Goal: Task Accomplishment & Management: Manage account settings

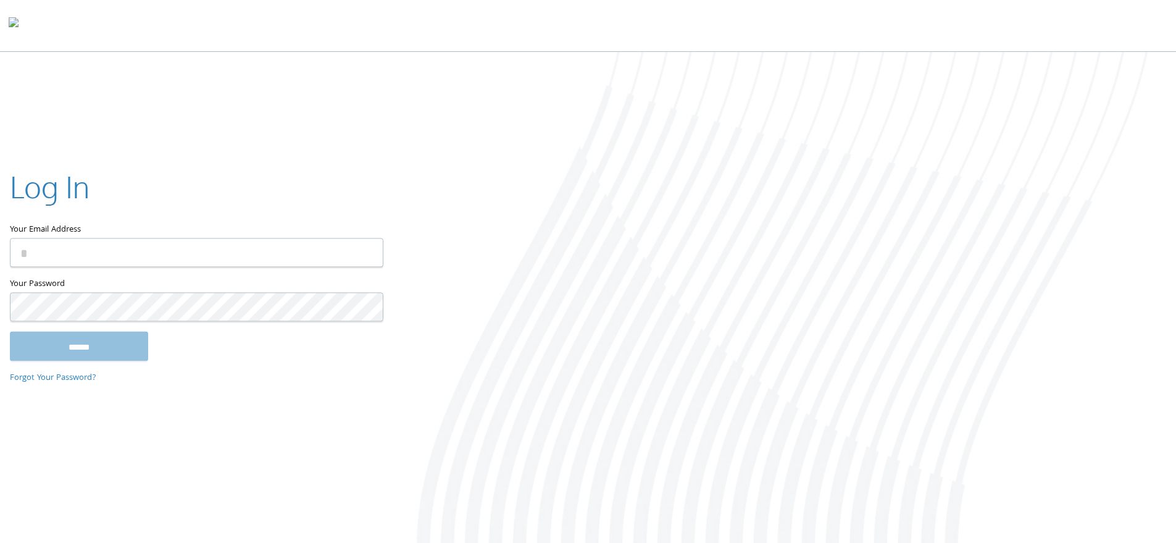
type input "**********"
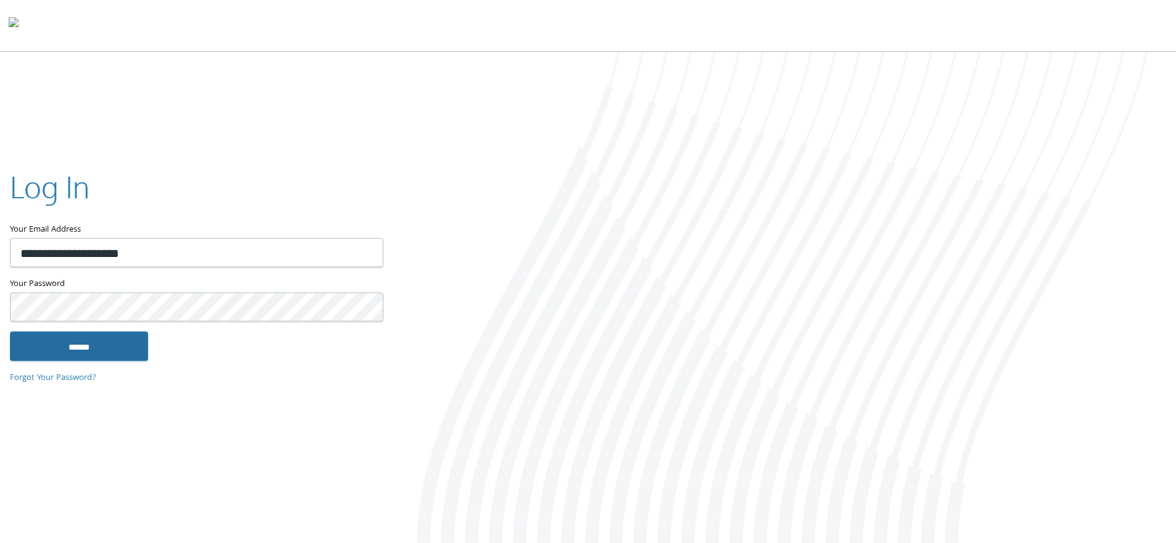
click at [63, 335] on input "******" at bounding box center [79, 346] width 138 height 30
type input "**********"
click at [93, 348] on input "******" at bounding box center [79, 346] width 138 height 30
